Goal: Information Seeking & Learning: Learn about a topic

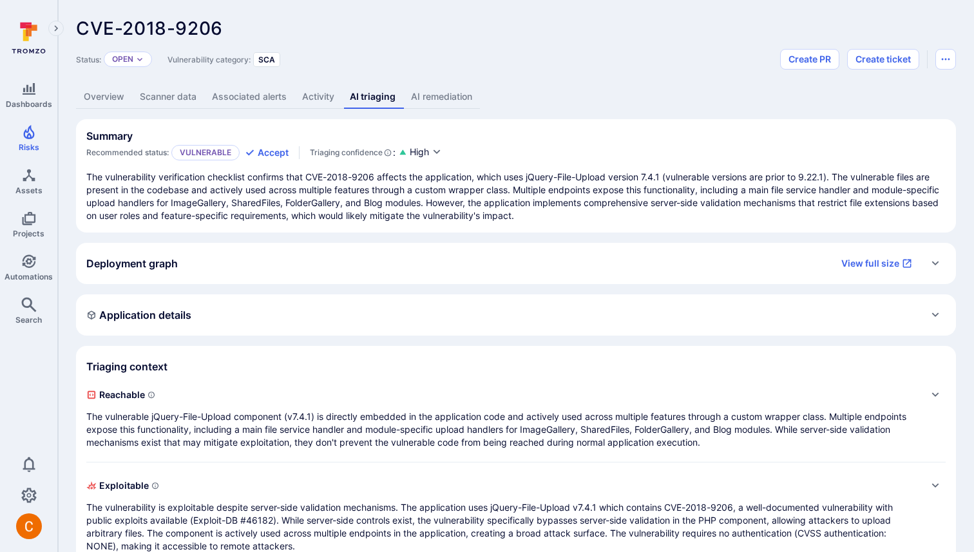
click at [337, 253] on div "Deployment graph View full size" at bounding box center [502, 263] width 833 height 21
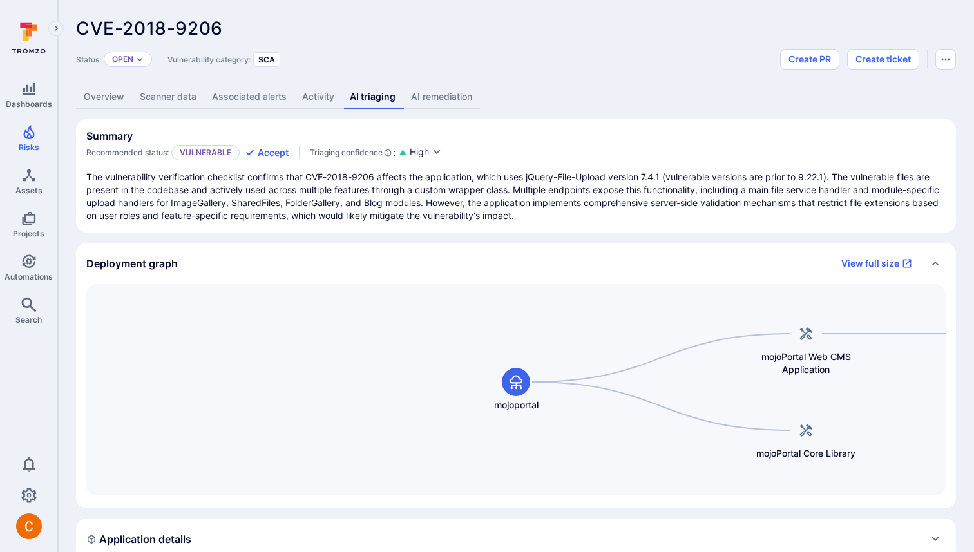
click at [337, 253] on div "Deployment graph View full size" at bounding box center [502, 263] width 833 height 21
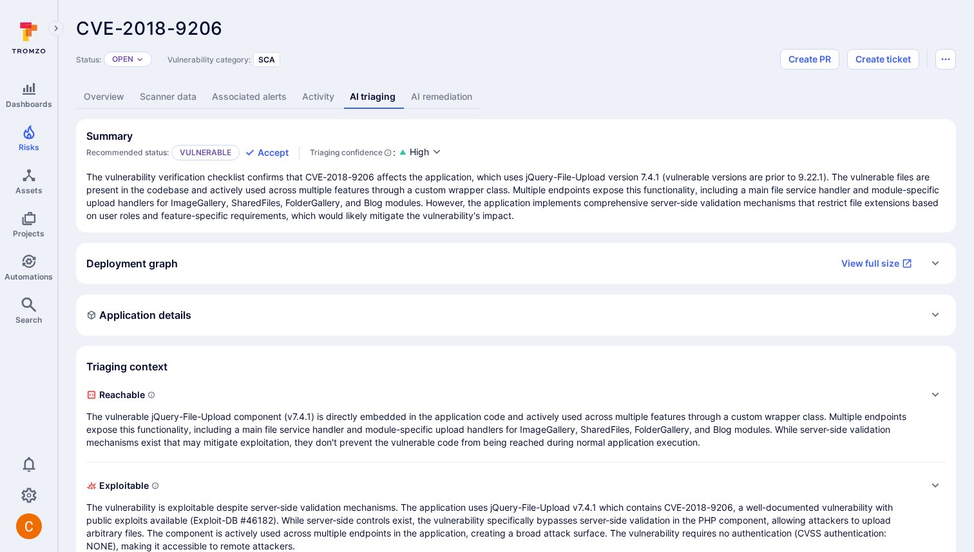
click at [337, 253] on div "Deployment graph View full size" at bounding box center [502, 263] width 833 height 21
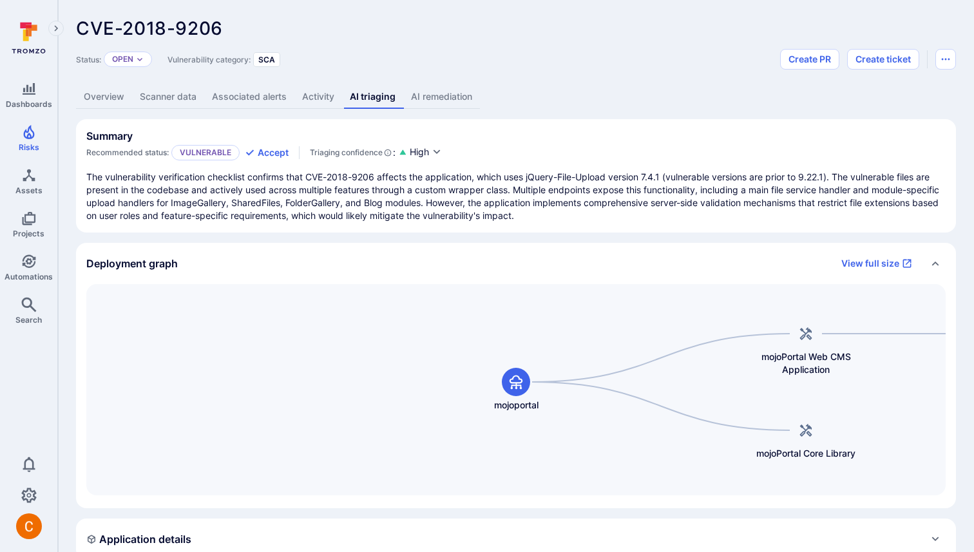
click at [529, 51] on div "Status: Open Vulnerability category: SCA Create PR Create ticket" at bounding box center [516, 59] width 880 height 21
click at [507, 50] on div "Status: Open Vulnerability category: SCA Create PR Create ticket" at bounding box center [516, 59] width 880 height 21
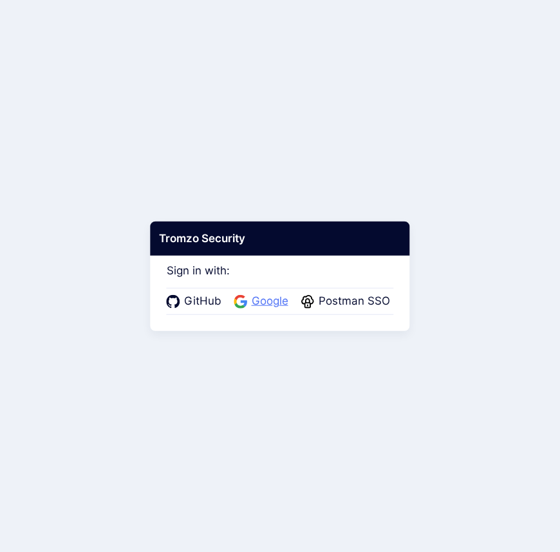
click at [270, 299] on span "Google" at bounding box center [270, 301] width 44 height 17
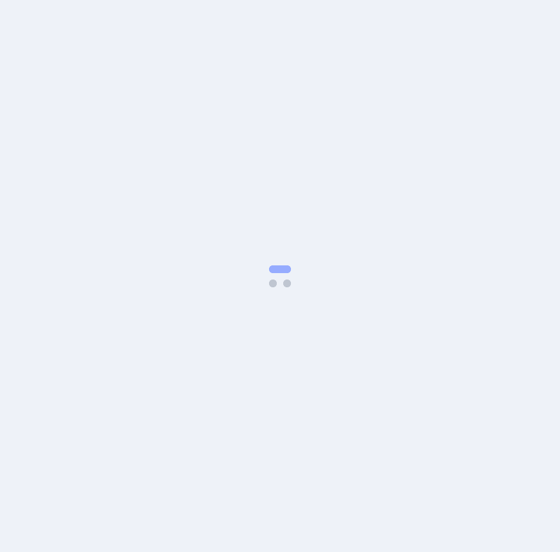
click at [366, 186] on body at bounding box center [280, 276] width 560 height 552
